Goal: Information Seeking & Learning: Learn about a topic

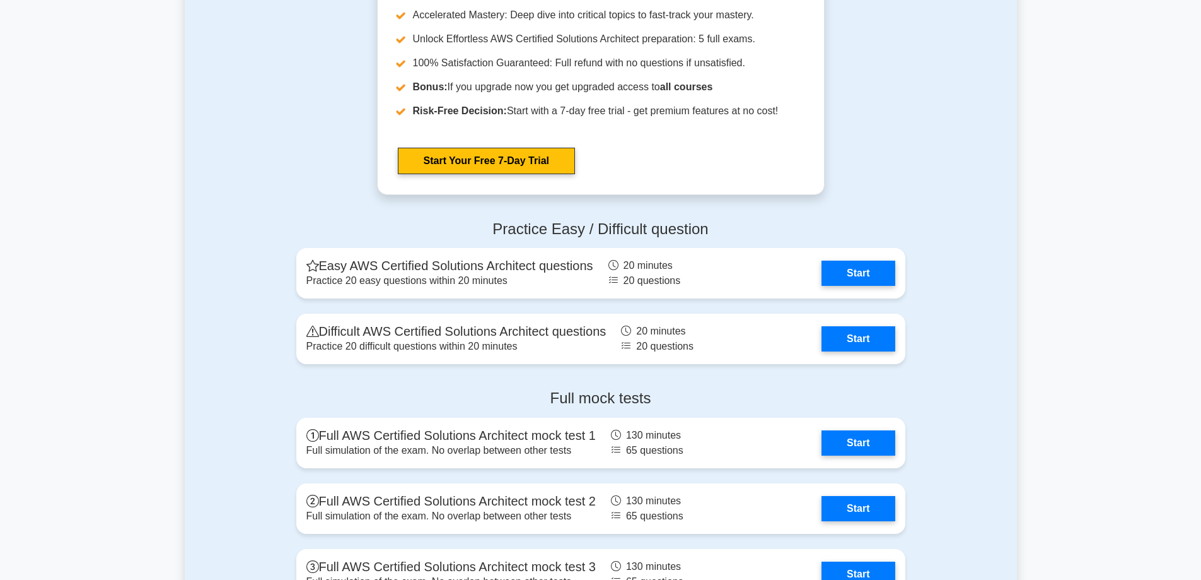
scroll to position [2586, 0]
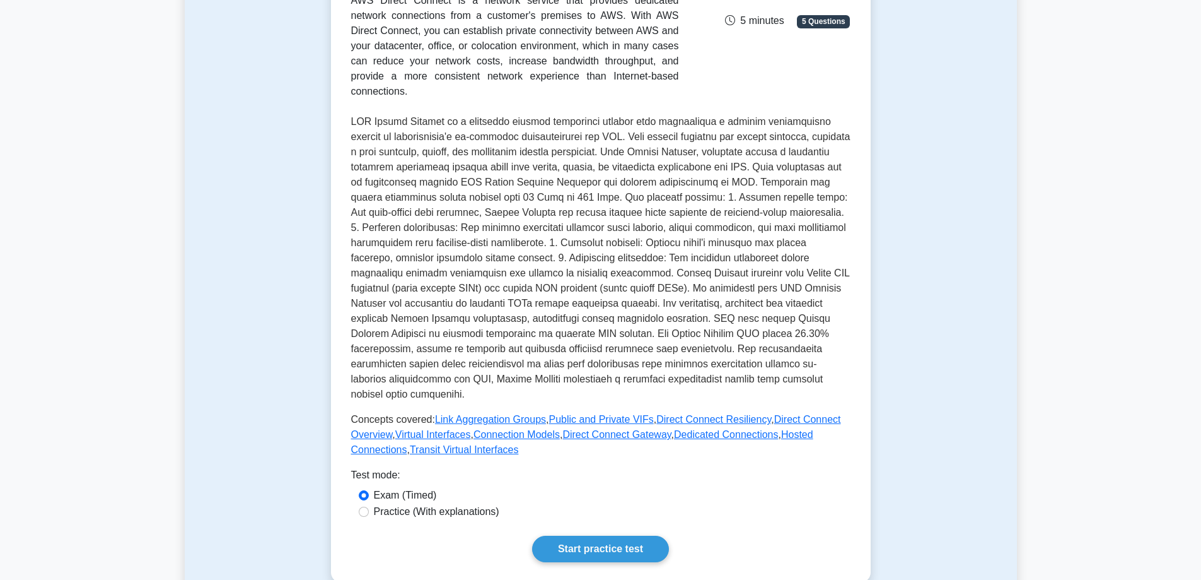
scroll to position [315, 0]
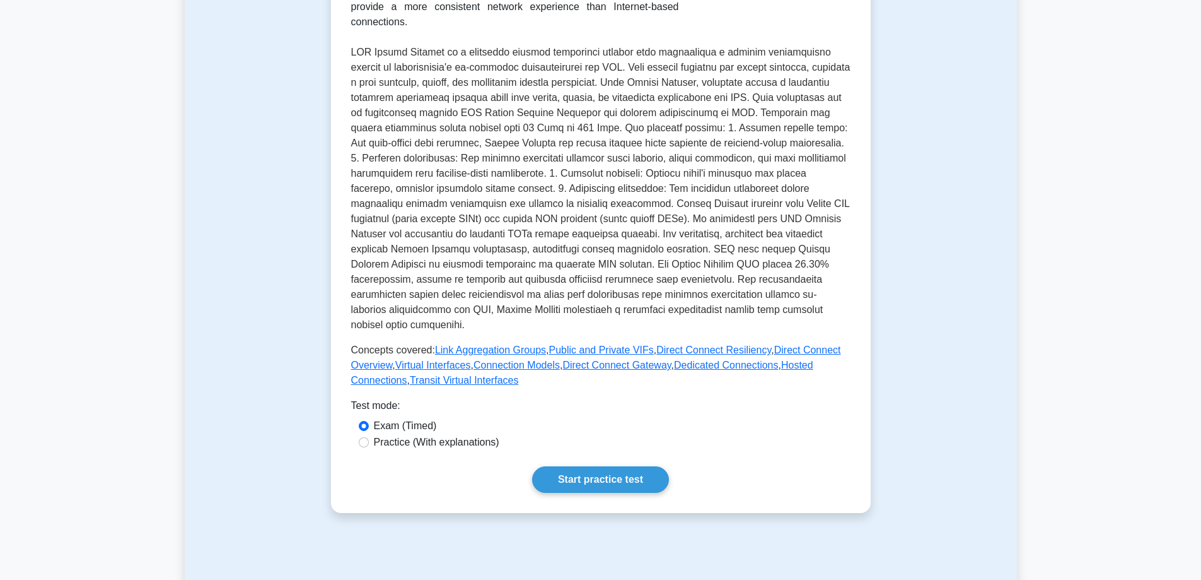
click at [379, 435] on label "Practice (With explanations)" at bounding box center [436, 442] width 125 height 15
click at [369, 437] on input "Practice (With explanations)" at bounding box center [364, 442] width 10 height 10
radio input "true"
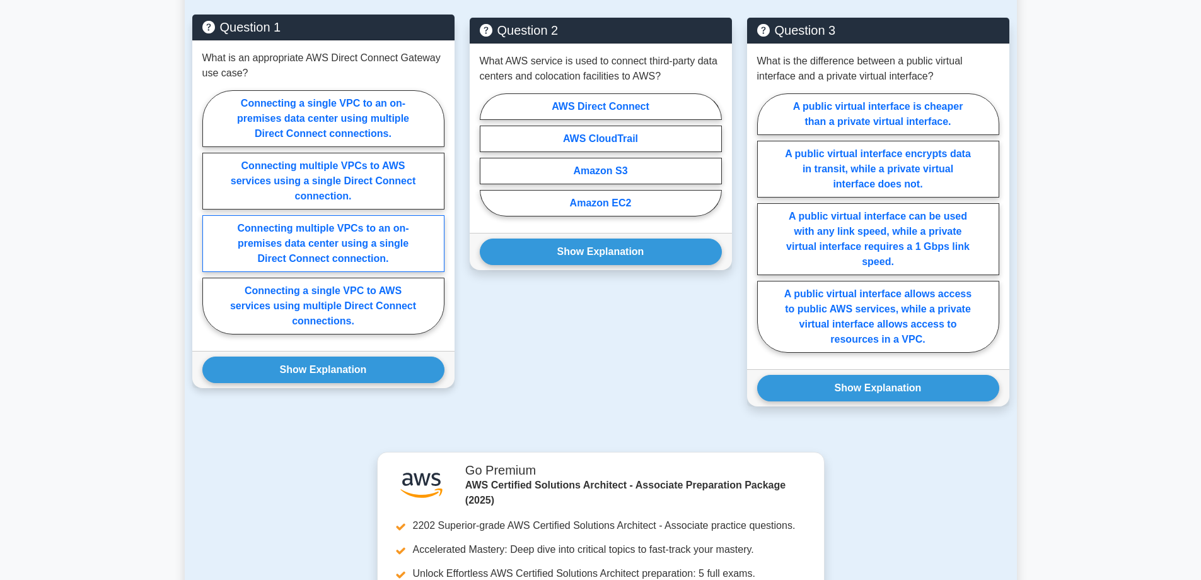
scroll to position [1009, 0]
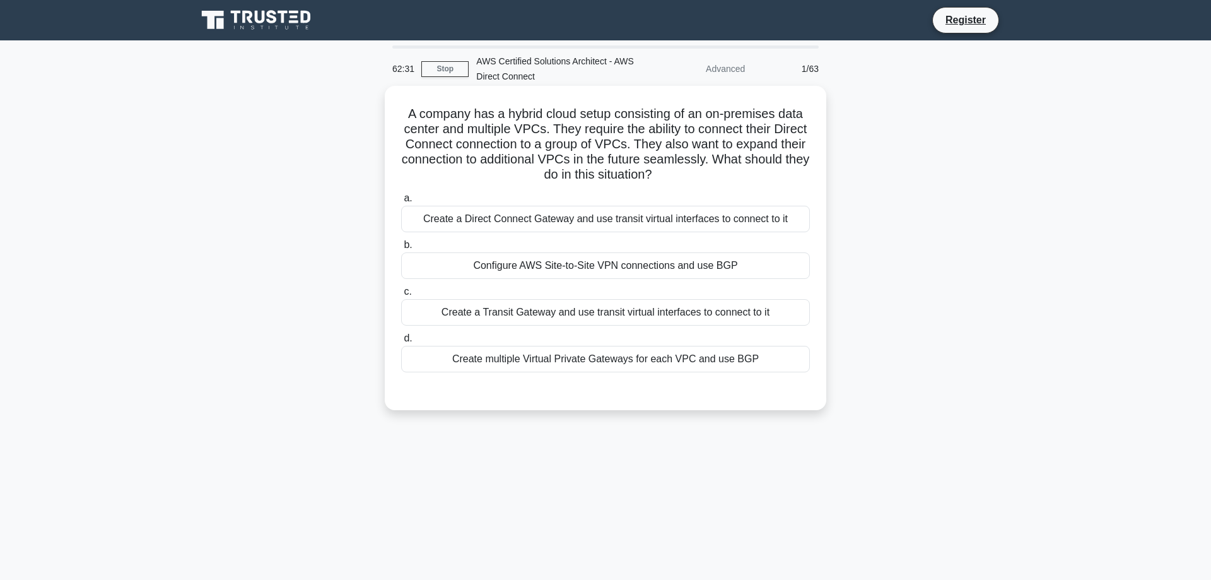
click at [540, 214] on div "Create a Direct Connect Gateway and use transit virtual interfaces to connect t…" at bounding box center [605, 219] width 409 height 26
click at [401, 202] on input "a. Create a Direct Connect Gateway and use transit virtual interfaces to connec…" at bounding box center [401, 198] width 0 height 8
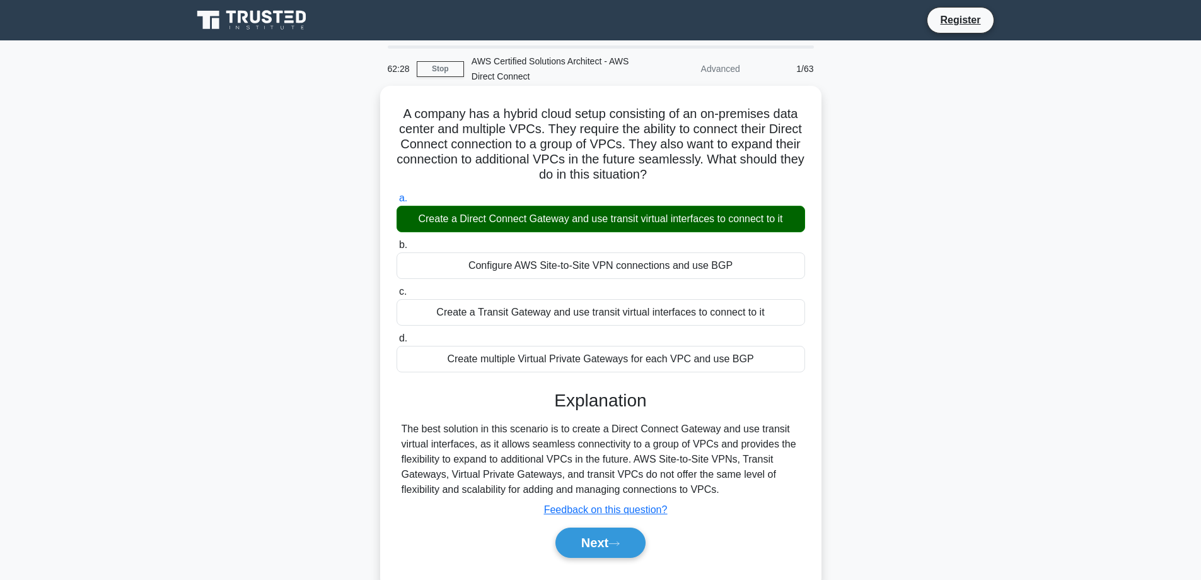
scroll to position [11, 0]
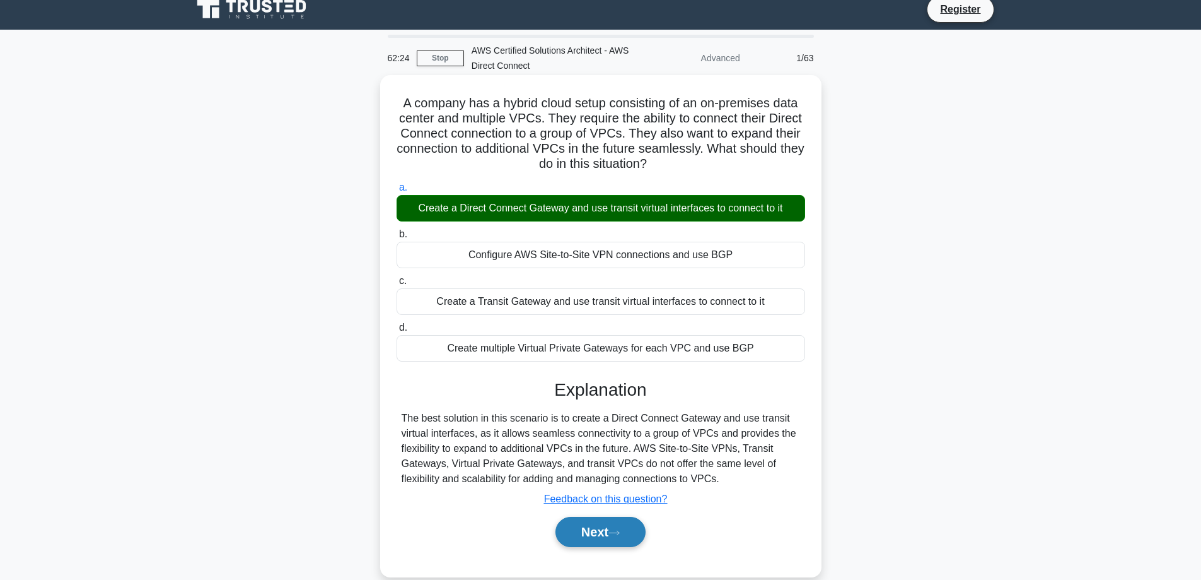
click at [603, 528] on button "Next" at bounding box center [601, 531] width 90 height 30
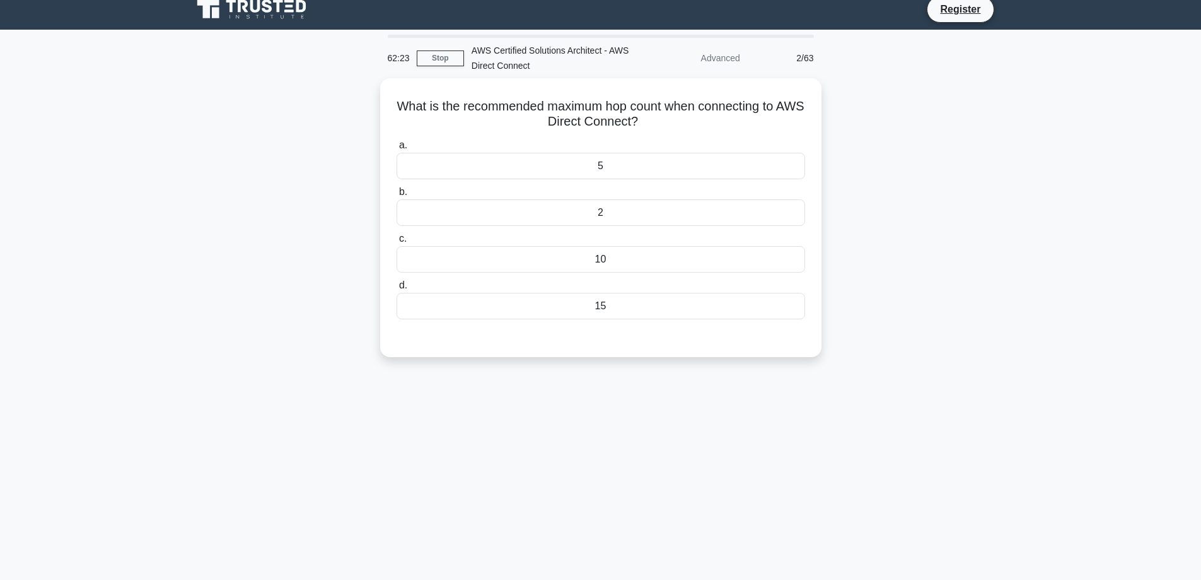
scroll to position [0, 0]
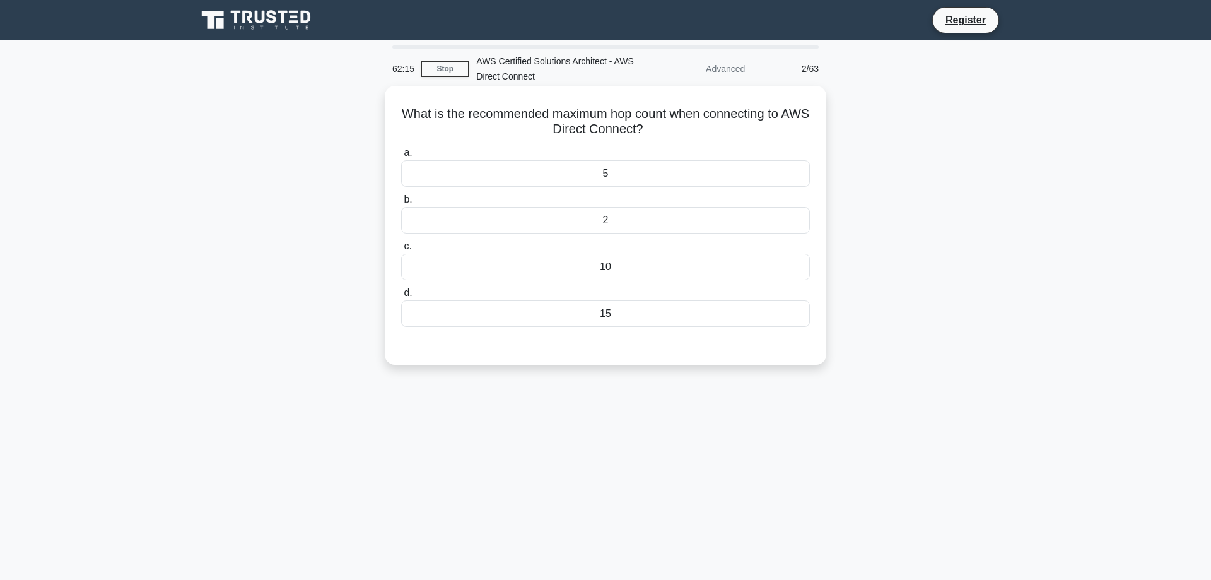
click at [583, 210] on div "2" at bounding box center [605, 220] width 409 height 26
click at [401, 204] on input "b. 2" at bounding box center [401, 199] width 0 height 8
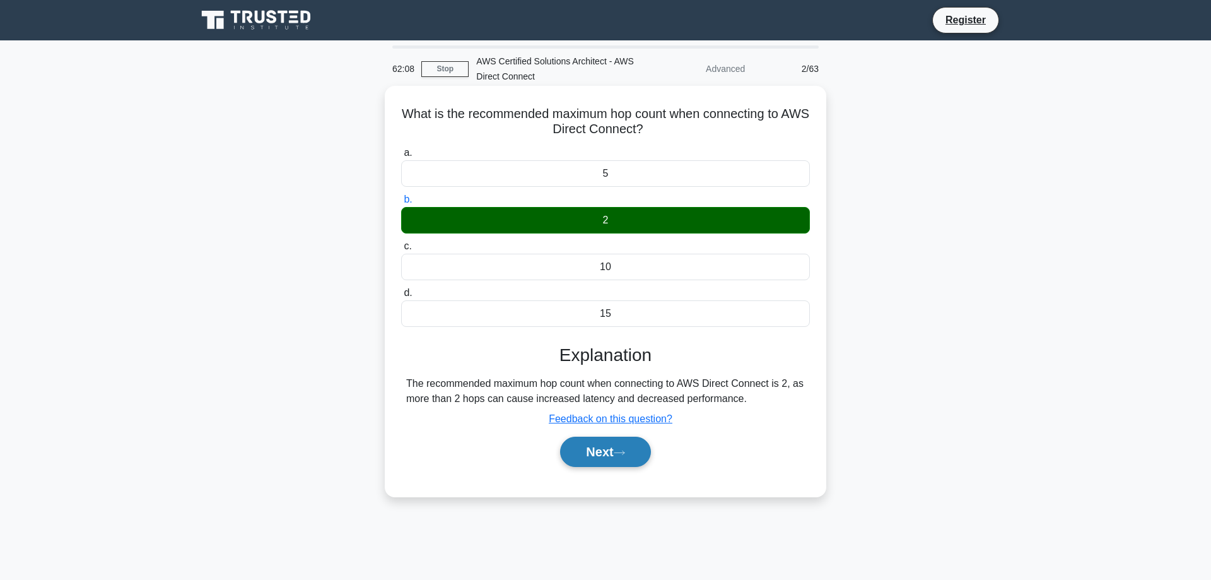
click at [607, 450] on button "Next" at bounding box center [605, 451] width 90 height 30
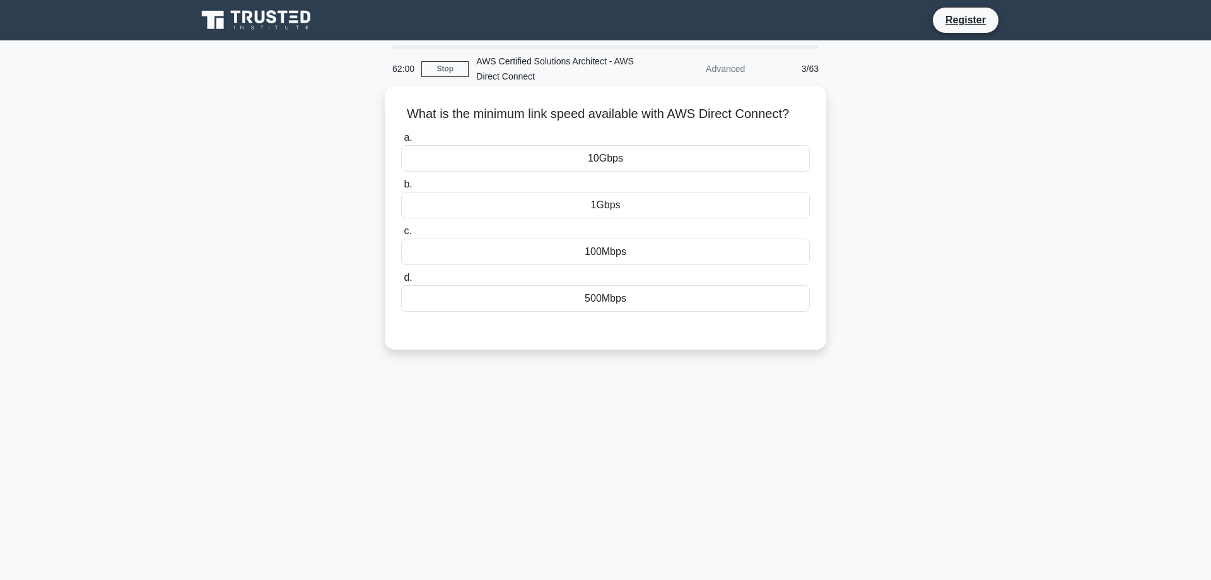
click at [587, 156] on div "10Gbps" at bounding box center [605, 158] width 409 height 26
click at [401, 142] on input "a. 10Gbps" at bounding box center [401, 138] width 0 height 8
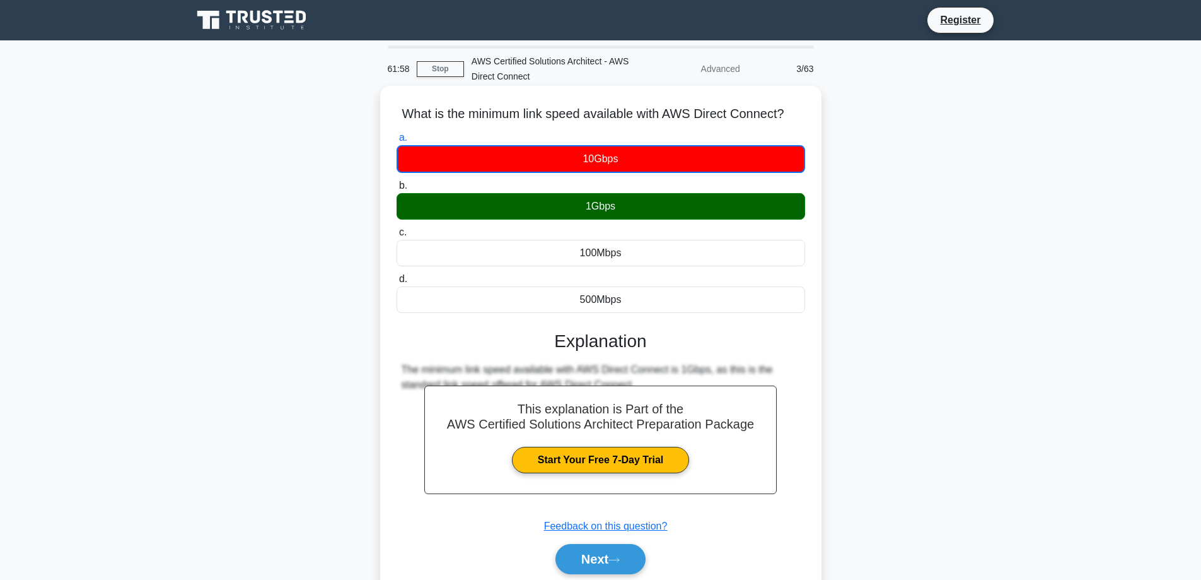
scroll to position [11, 0]
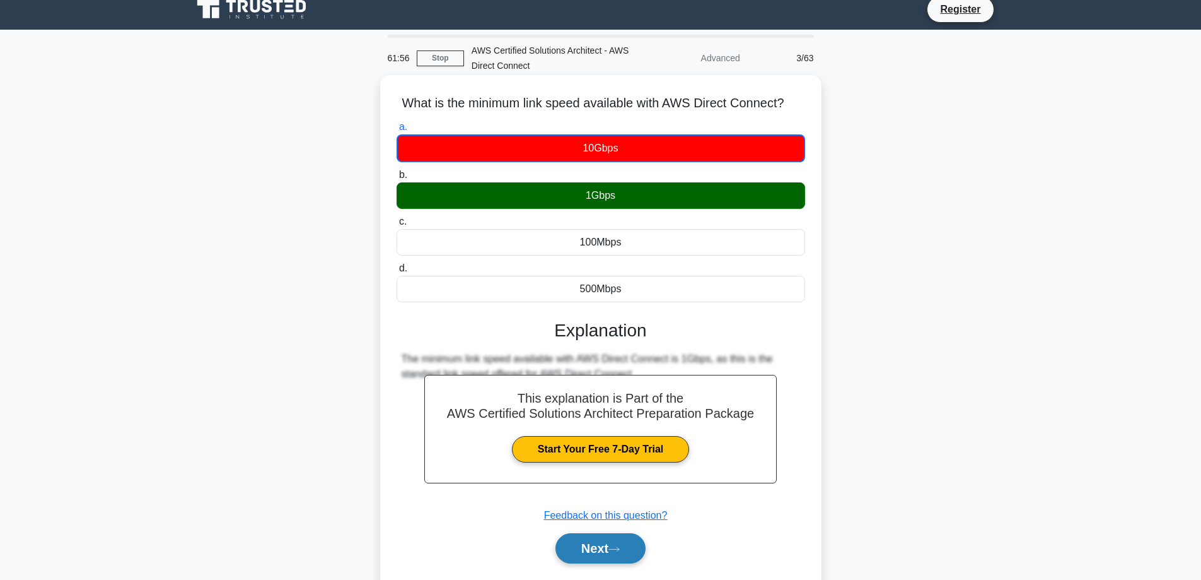
click at [592, 538] on button "Next" at bounding box center [601, 548] width 90 height 30
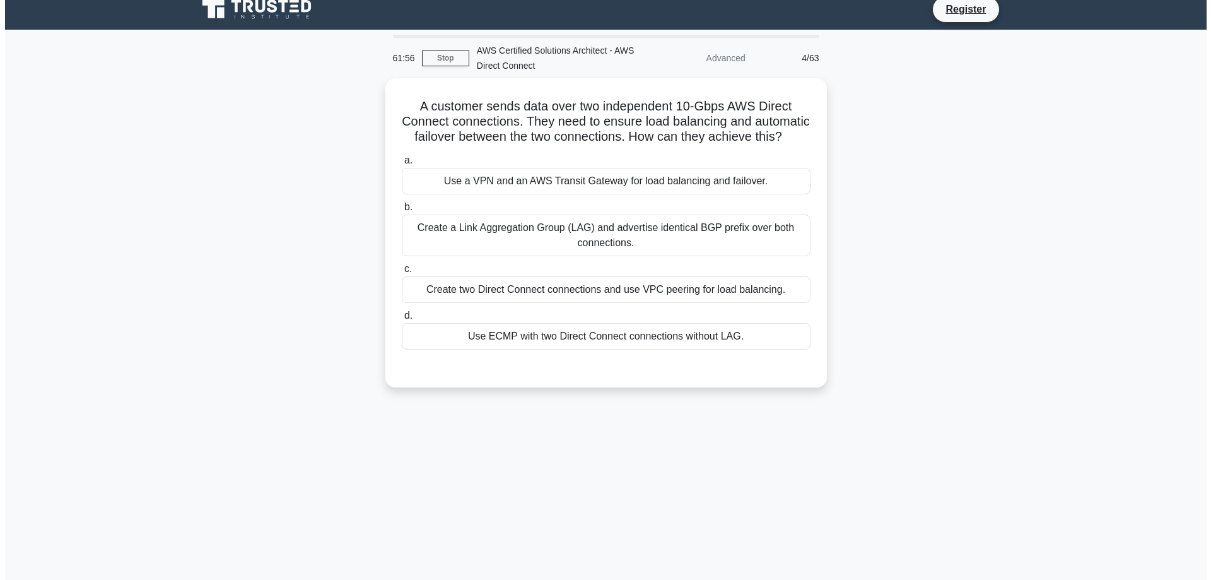
scroll to position [0, 0]
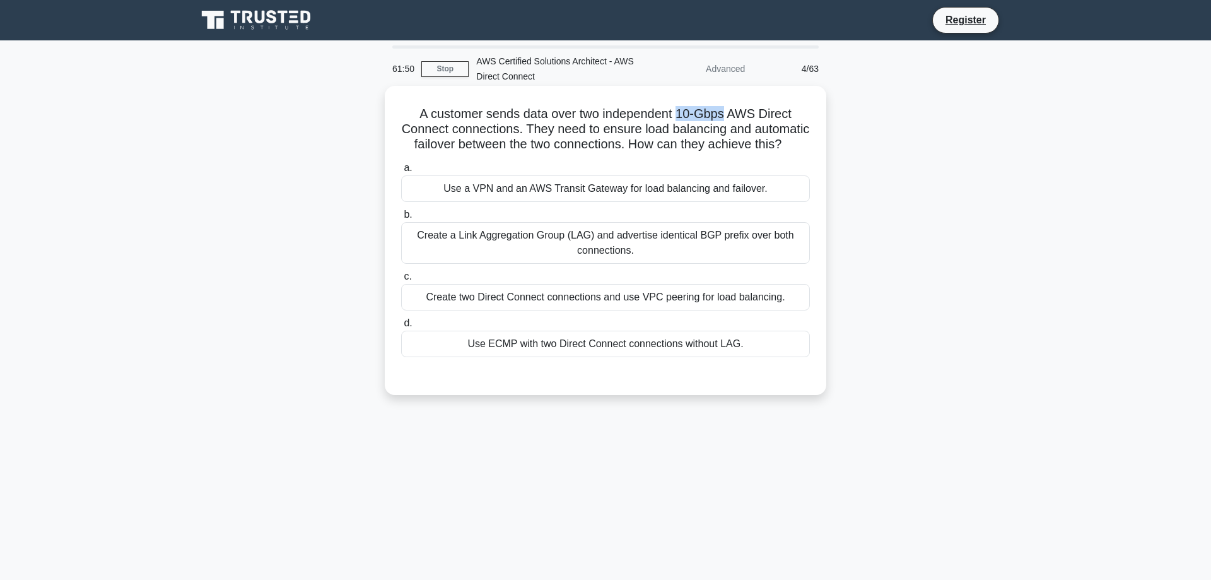
drag, startPoint x: 681, startPoint y: 104, endPoint x: 725, endPoint y: 107, distance: 43.6
click at [725, 107] on h5 "A customer sends data over two independent 10-Gbps AWS Direct Connect connectio…" at bounding box center [605, 129] width 411 height 47
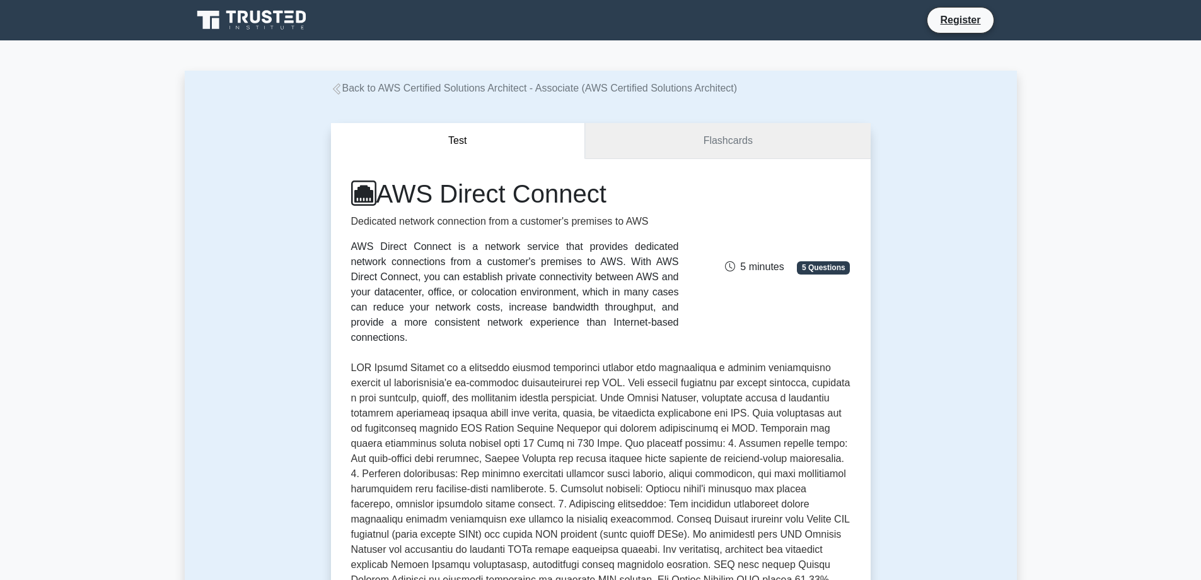
click at [747, 124] on link "Flashcards" at bounding box center [727, 141] width 285 height 36
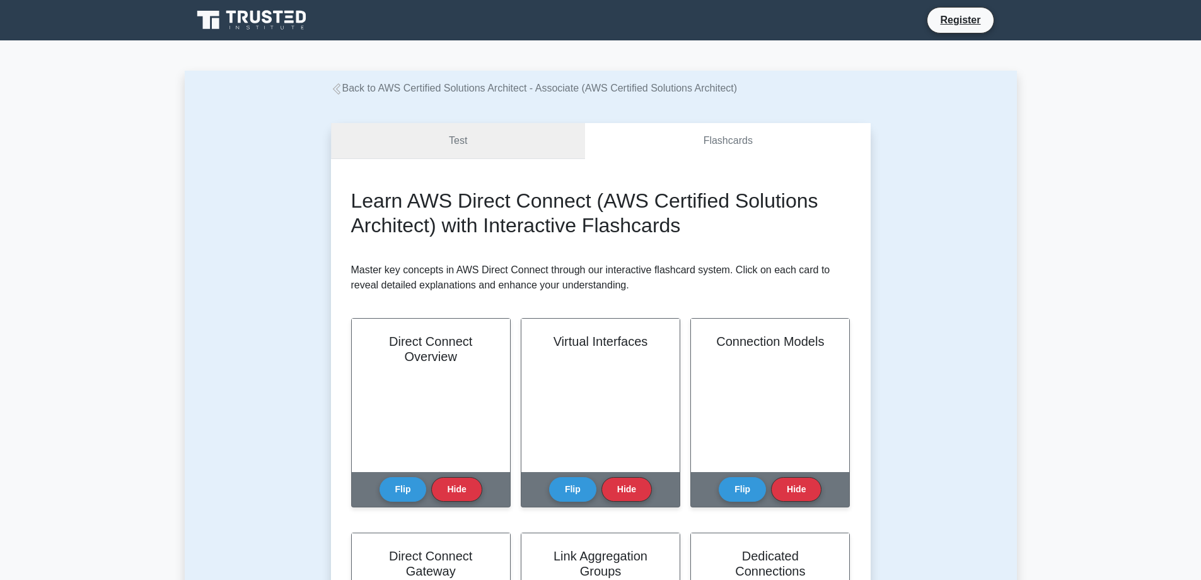
click at [487, 129] on link "Test" at bounding box center [458, 141] width 255 height 36
